Goal: Task Accomplishment & Management: Manage account settings

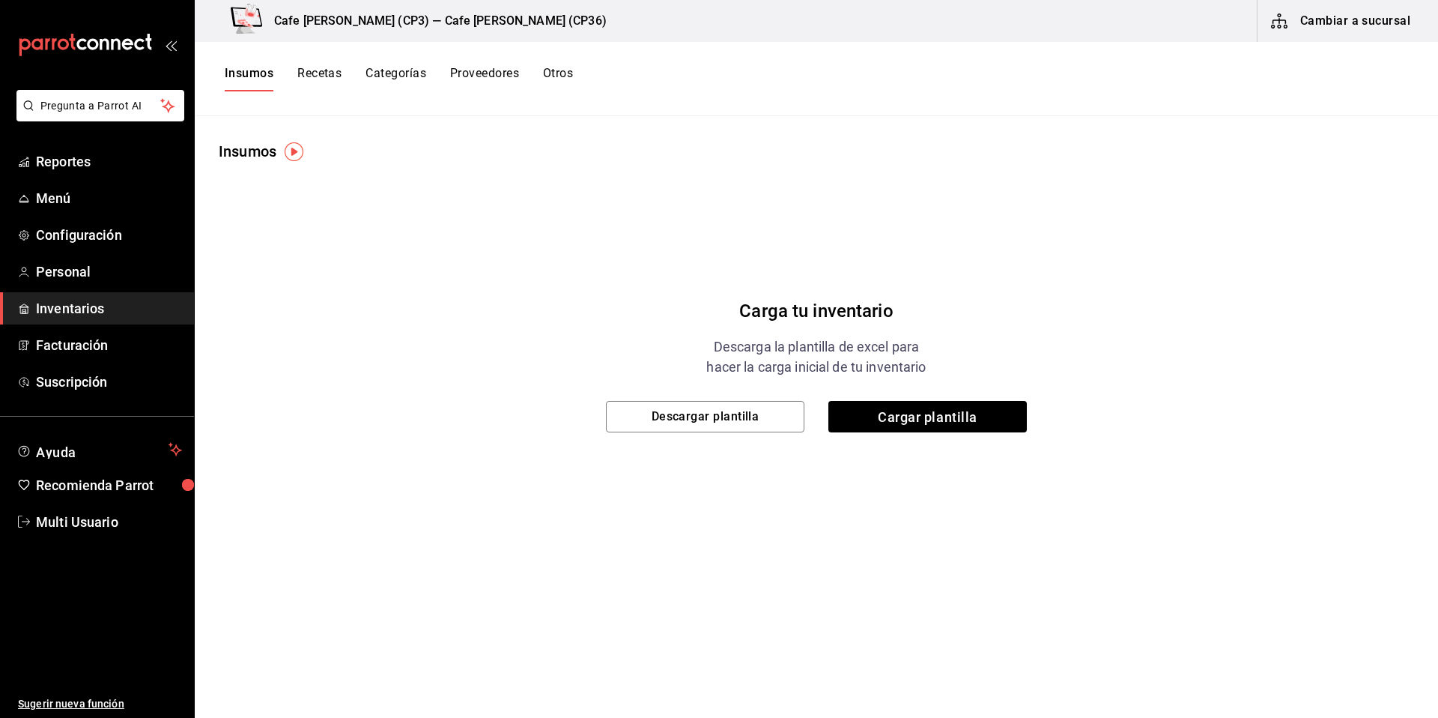
click at [318, 75] on button "Recetas" at bounding box center [319, 78] width 44 height 25
click at [319, 73] on html "Pregunta a Parrot AI Reportes Menú Configuración Personal Inventarios Facturaci…" at bounding box center [719, 353] width 1438 height 707
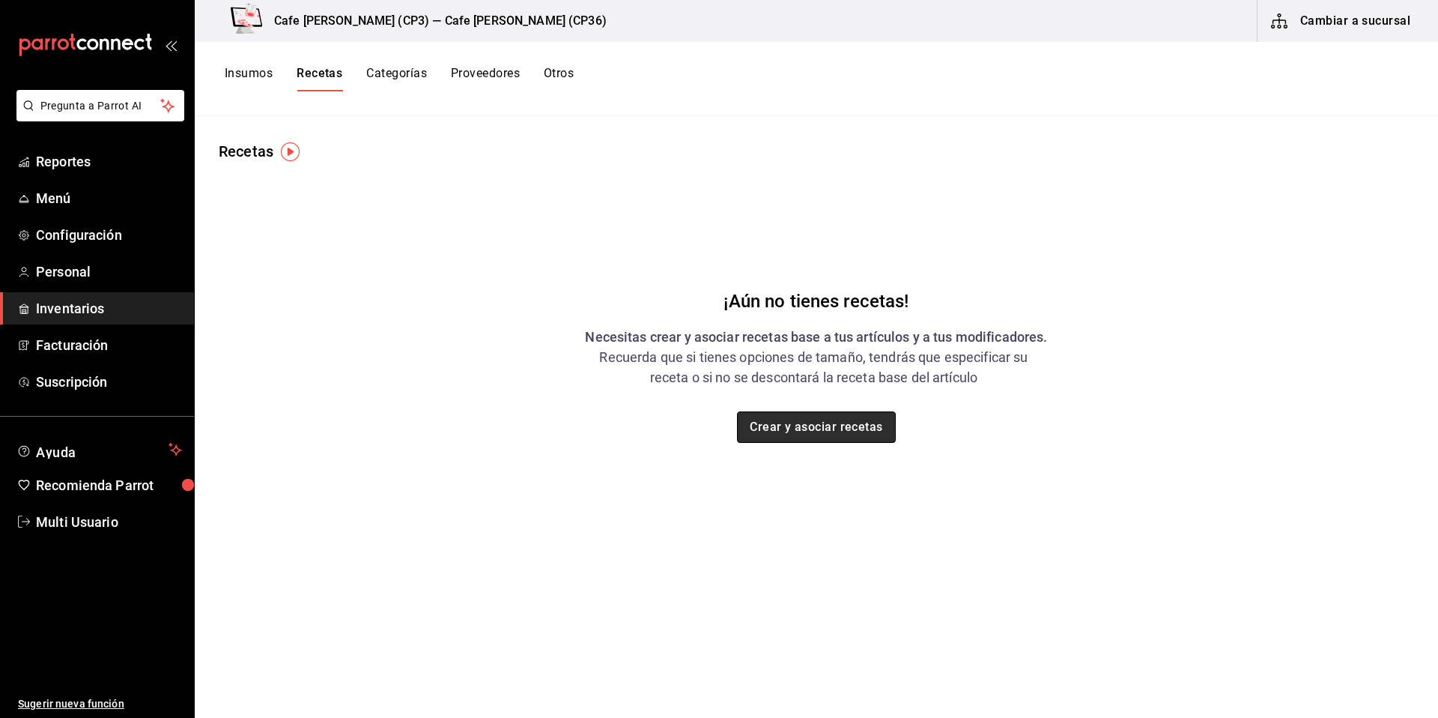
click at [824, 428] on button "Crear y asociar recetas" at bounding box center [816, 426] width 159 height 31
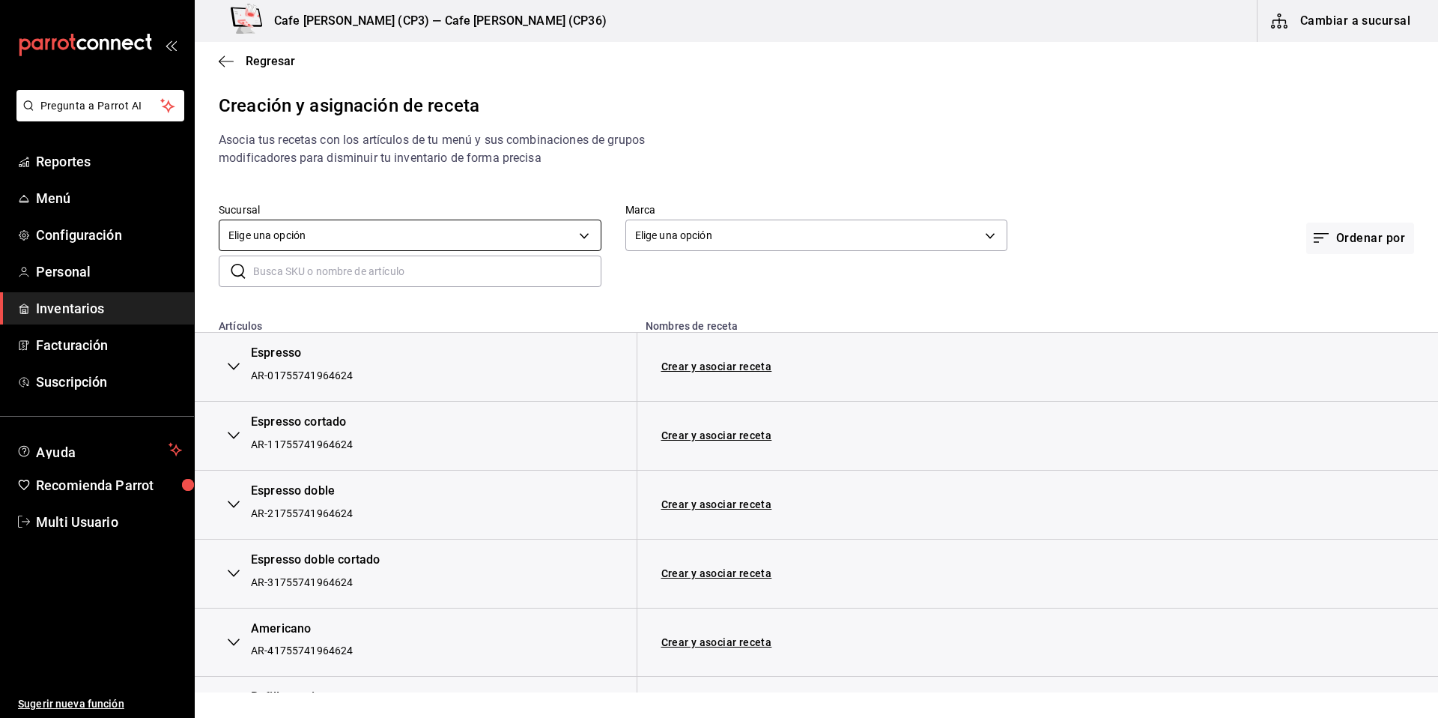
click at [583, 237] on body "Pregunta a Parrot AI Reportes Menú Configuración Personal Inventarios Facturaci…" at bounding box center [719, 346] width 1438 height 692
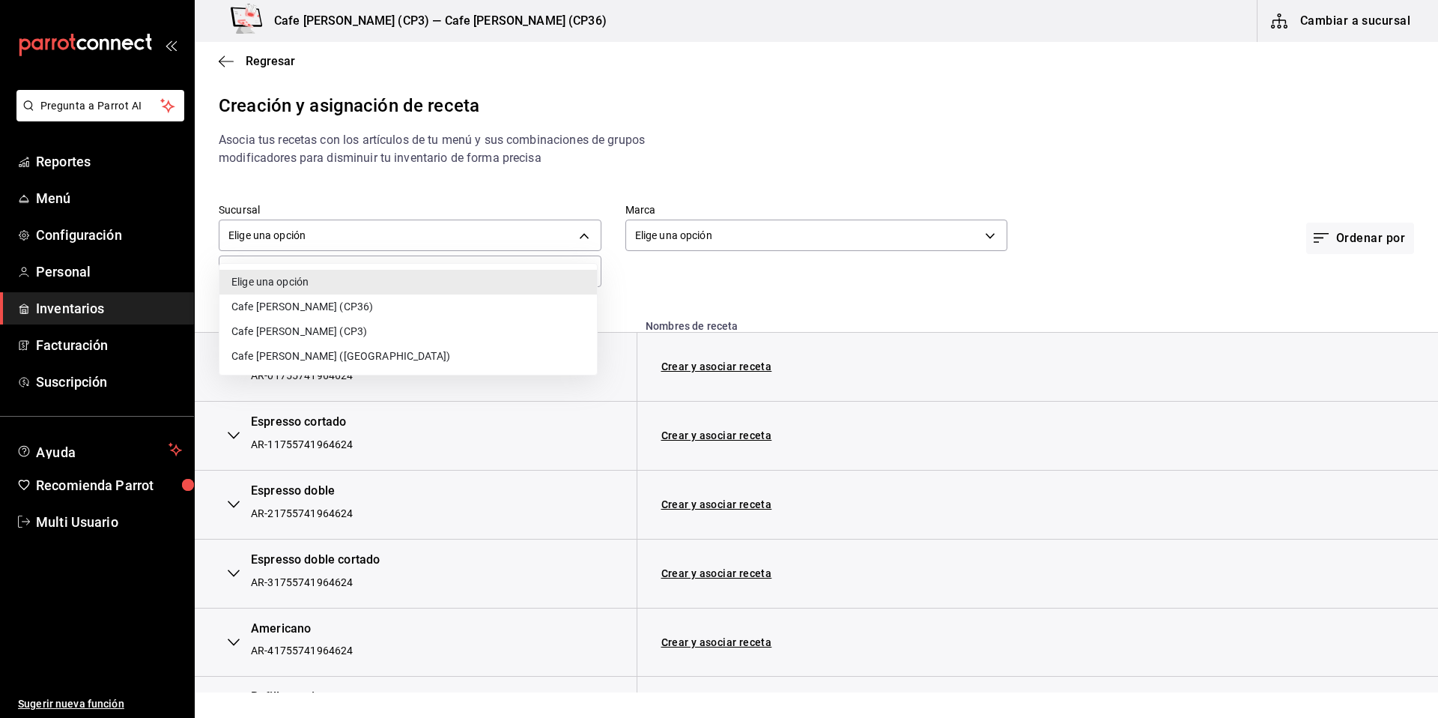
click at [583, 235] on div at bounding box center [719, 359] width 1438 height 718
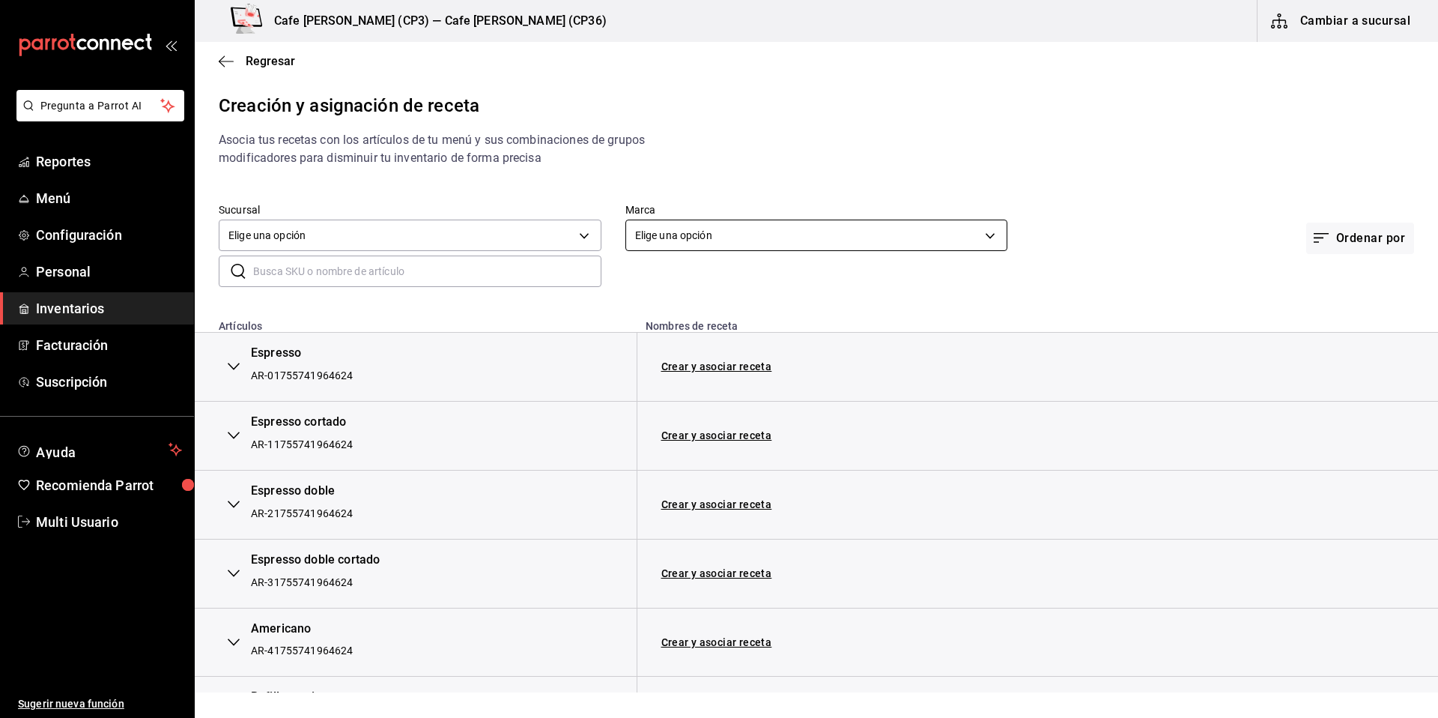
click at [985, 237] on body "Pregunta a Parrot AI Reportes Menú Configuración Personal Inventarios Facturaci…" at bounding box center [719, 346] width 1438 height 692
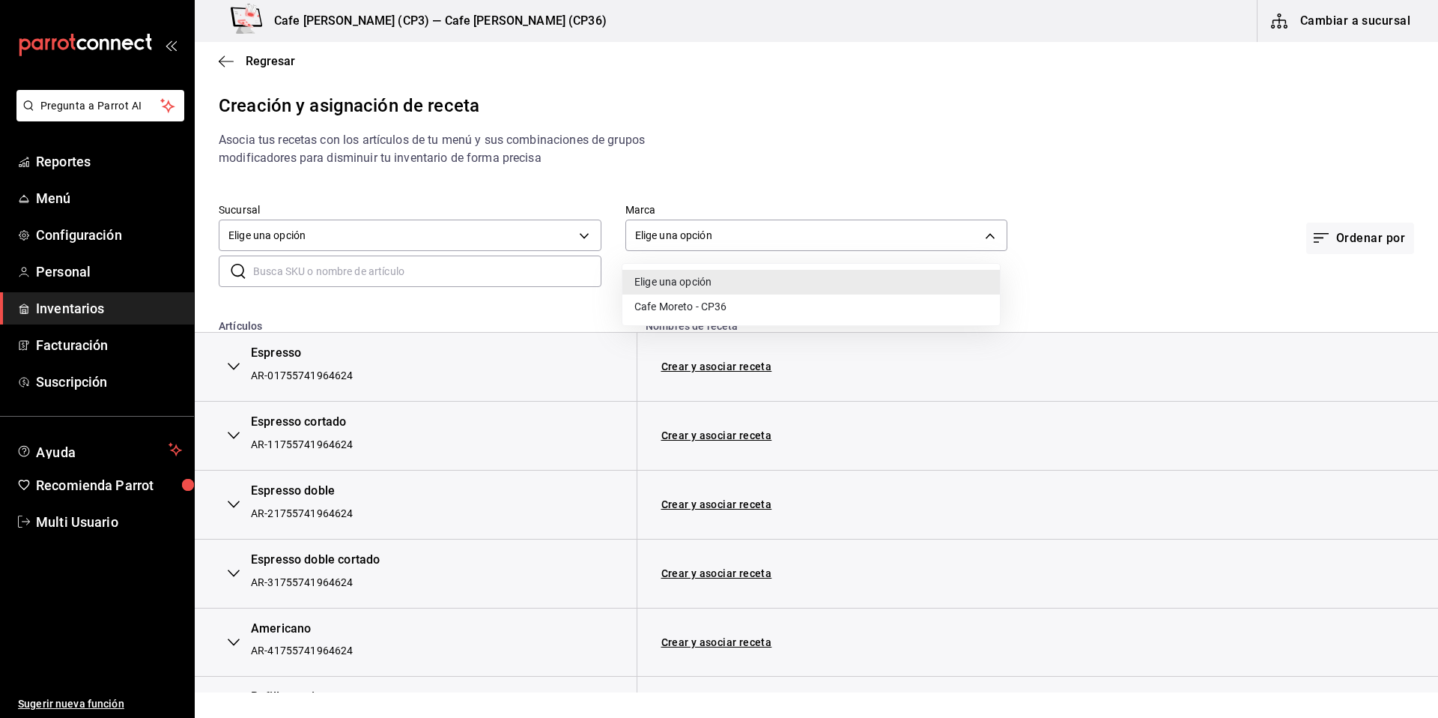
click at [986, 237] on div at bounding box center [719, 359] width 1438 height 718
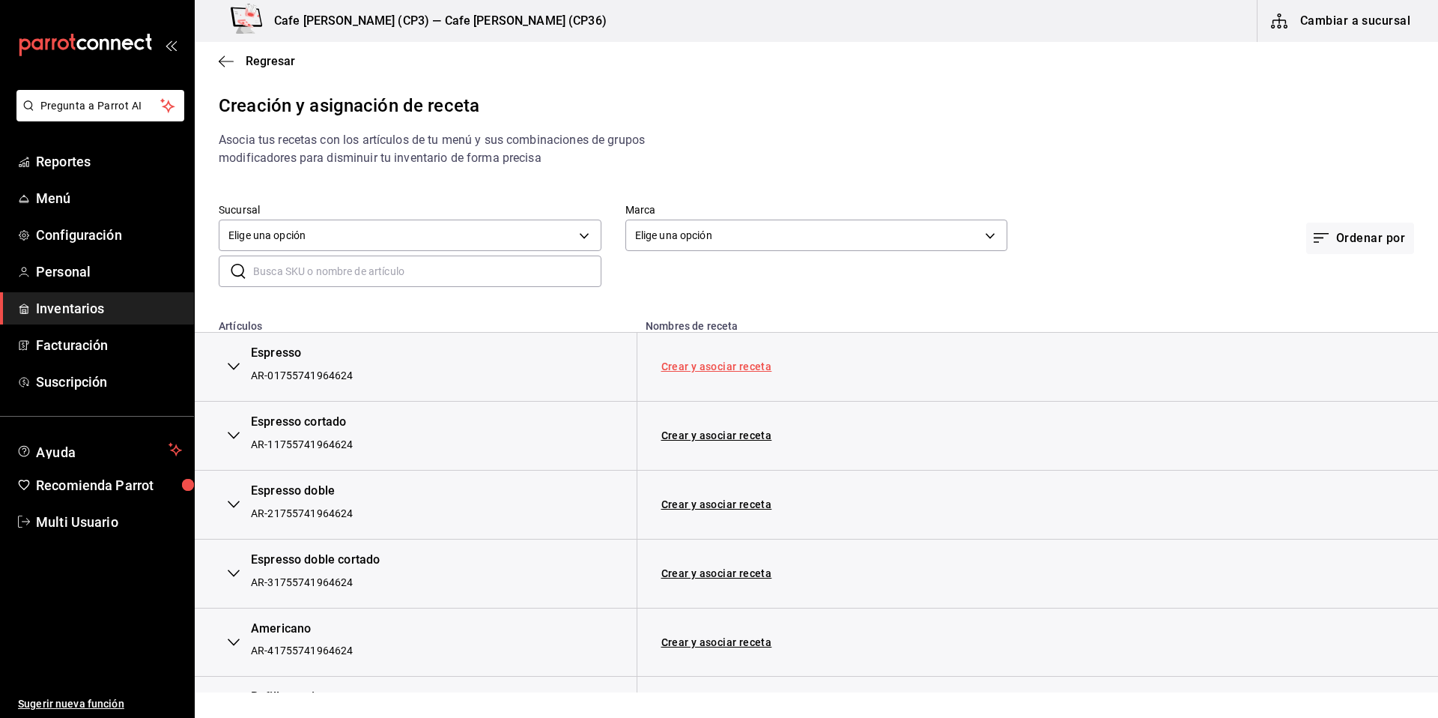
click at [709, 365] on link "Crear y asociar receta" at bounding box center [716, 366] width 111 height 10
click at [692, 367] on link "Receta Espresso" at bounding box center [703, 366] width 84 height 12
click at [79, 524] on span "Multi Usuario" at bounding box center [109, 522] width 146 height 20
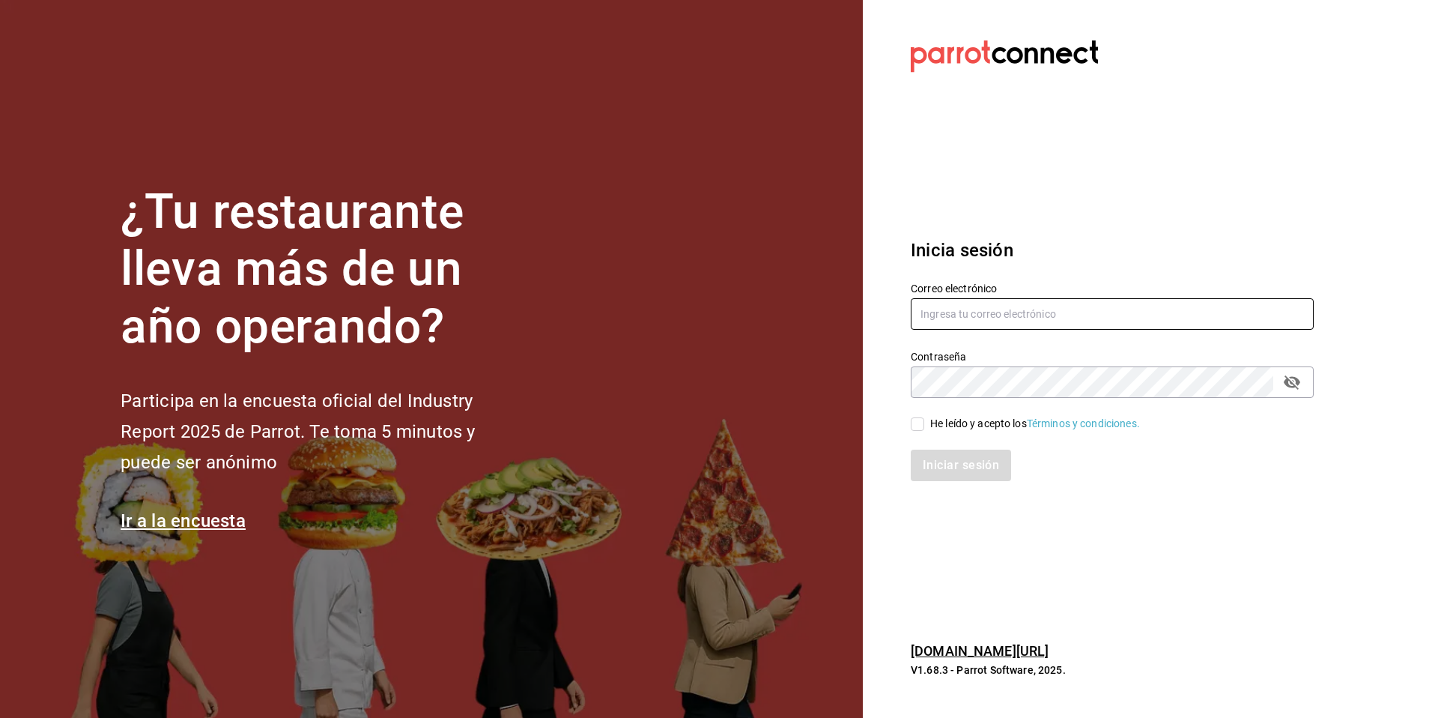
type input "[EMAIL_ADDRESS][DOMAIN_NAME]"
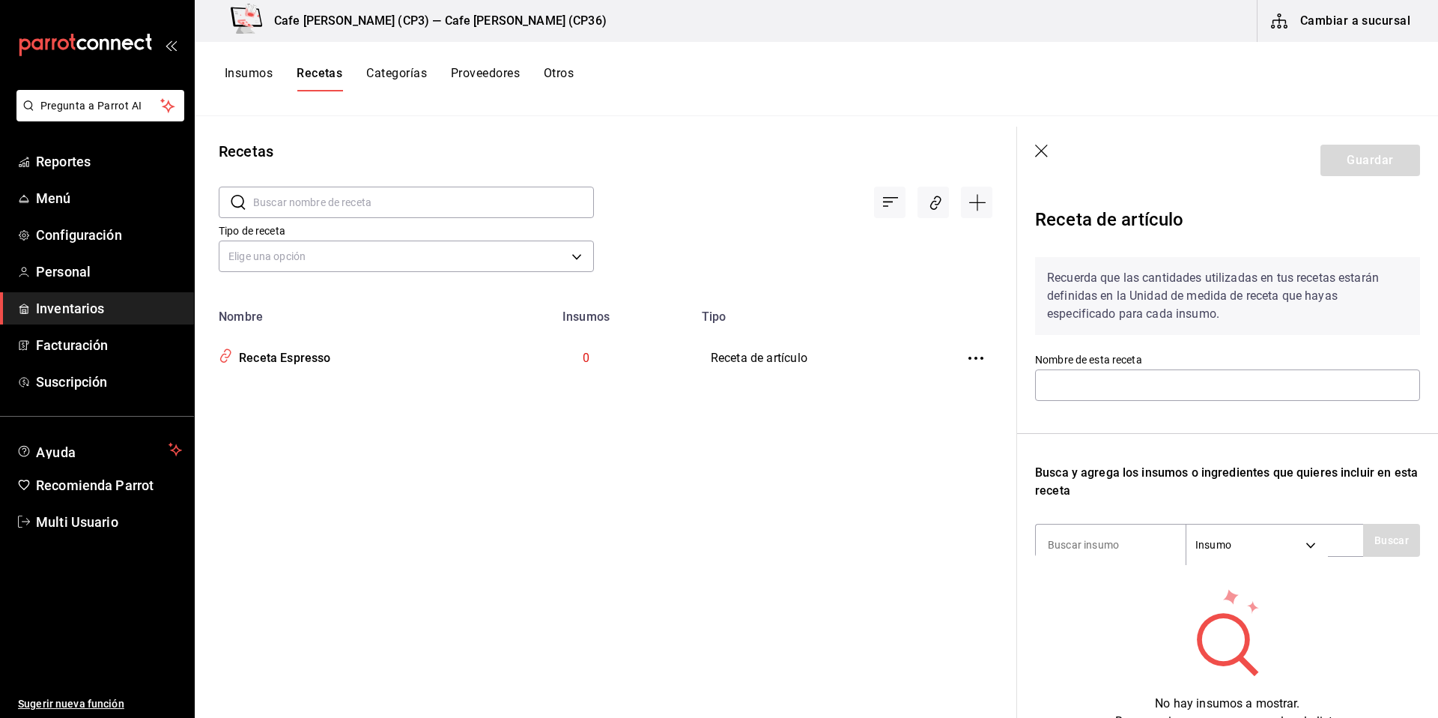
type input "Receta Espresso"
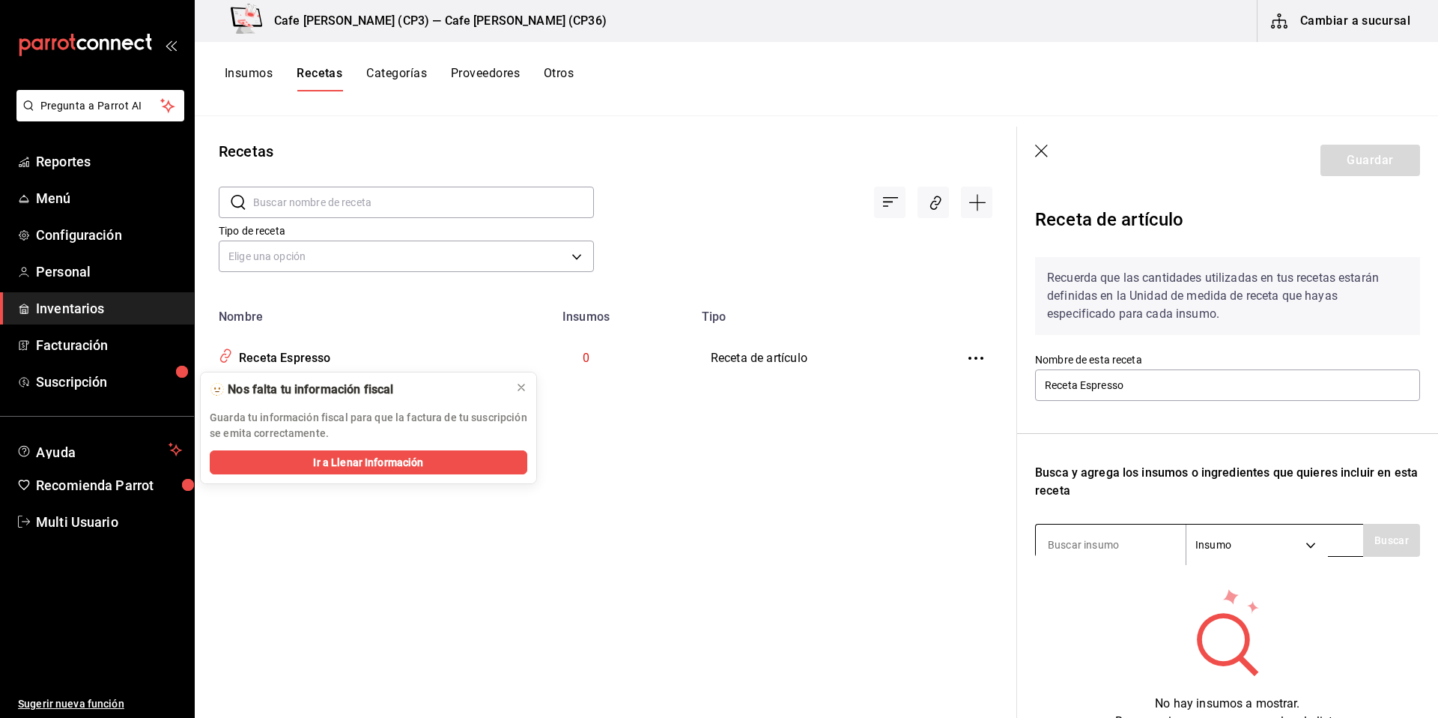
click at [1315, 545] on body "Pregunta a Parrot AI Reportes Menú Configuración Personal Inventarios Facturaci…" at bounding box center [719, 353] width 1438 height 707
click at [1382, 577] on div at bounding box center [719, 359] width 1438 height 718
click at [388, 462] on span "Ir a Llenar Información" at bounding box center [368, 463] width 110 height 16
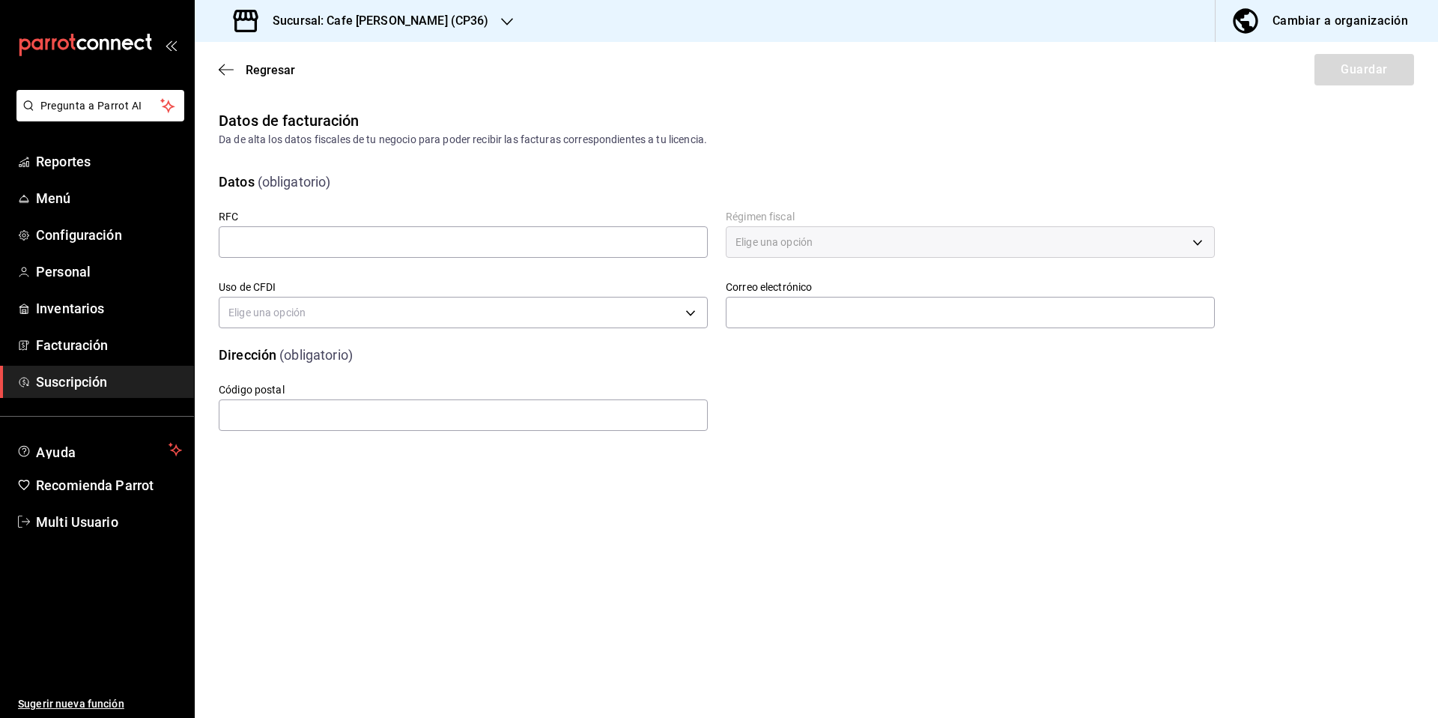
click at [1350, 20] on div "Cambiar a organización" at bounding box center [1341, 20] width 136 height 21
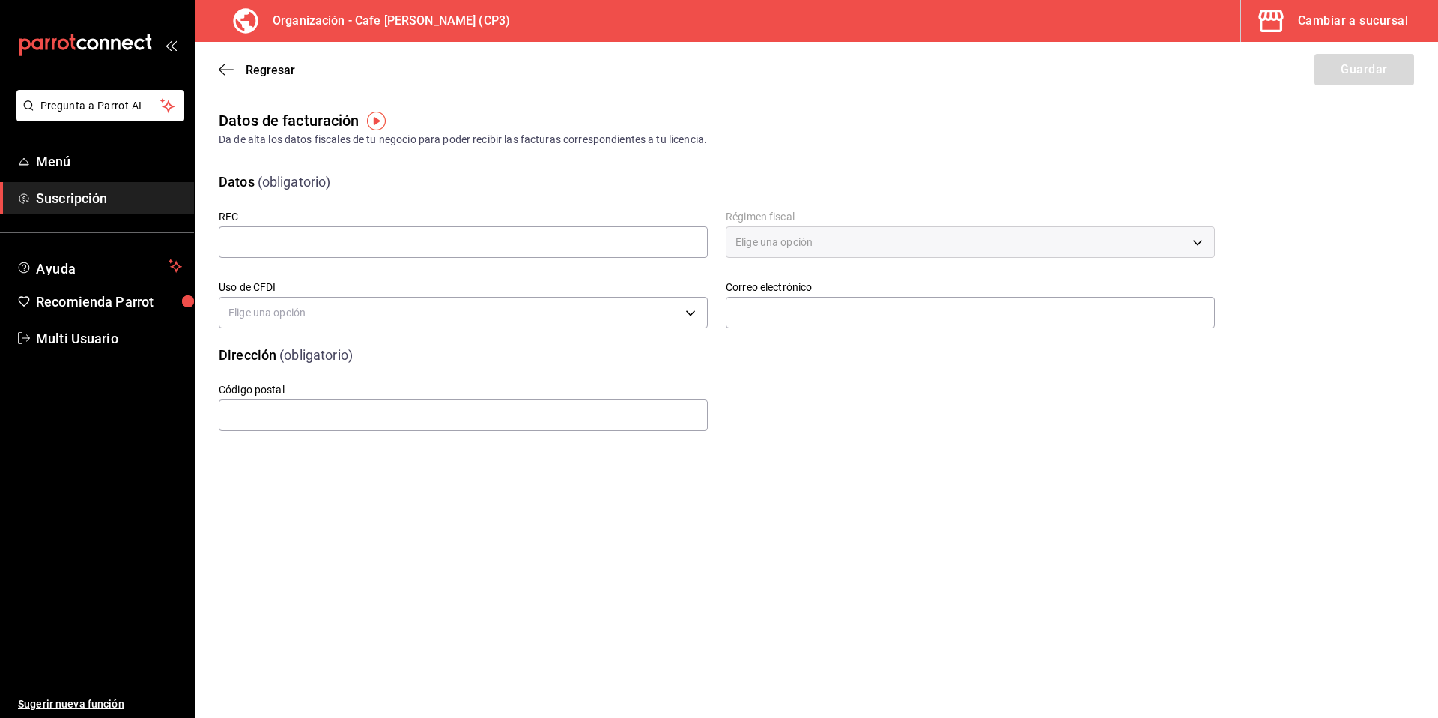
type input "BAHG651203215"
type input "G03"
type input "gabibaur@hotmail.com"
type input "91000"
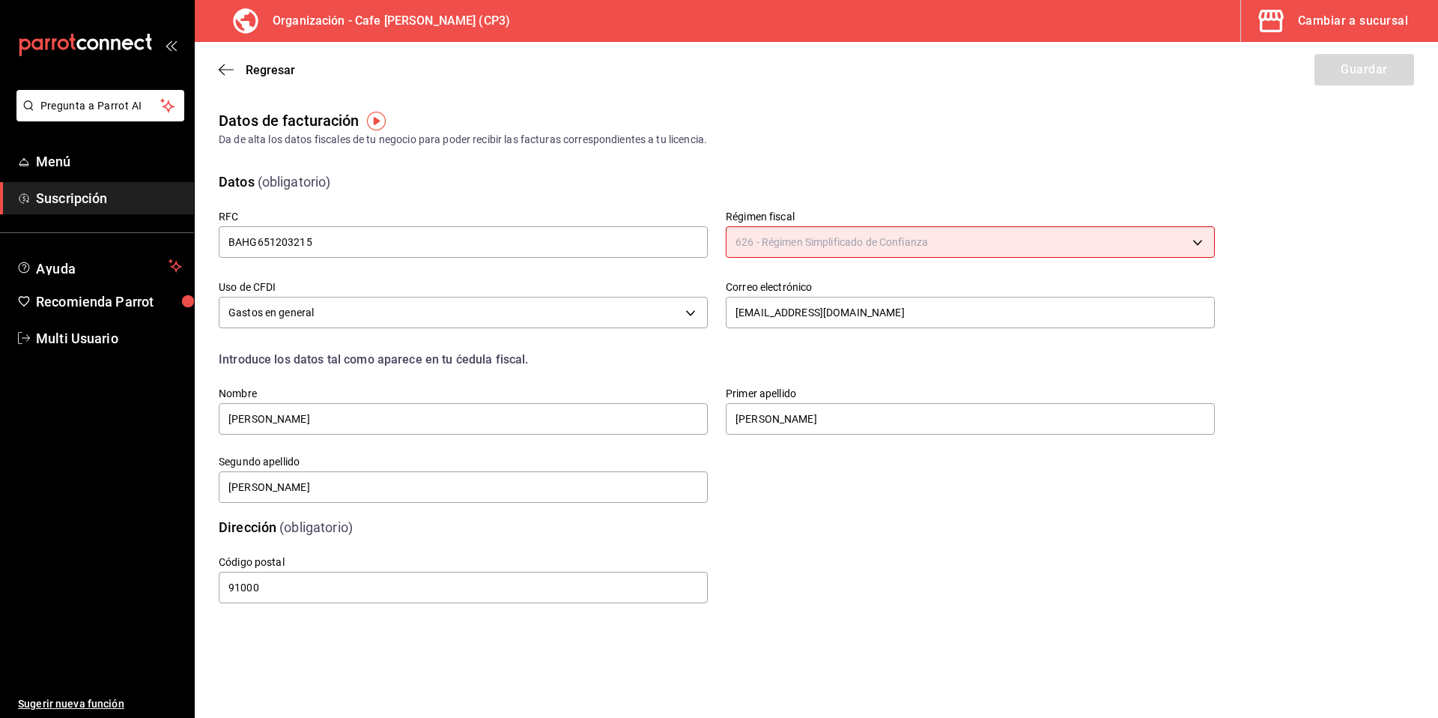
type input "626"
